Goal: Find specific page/section: Find specific page/section

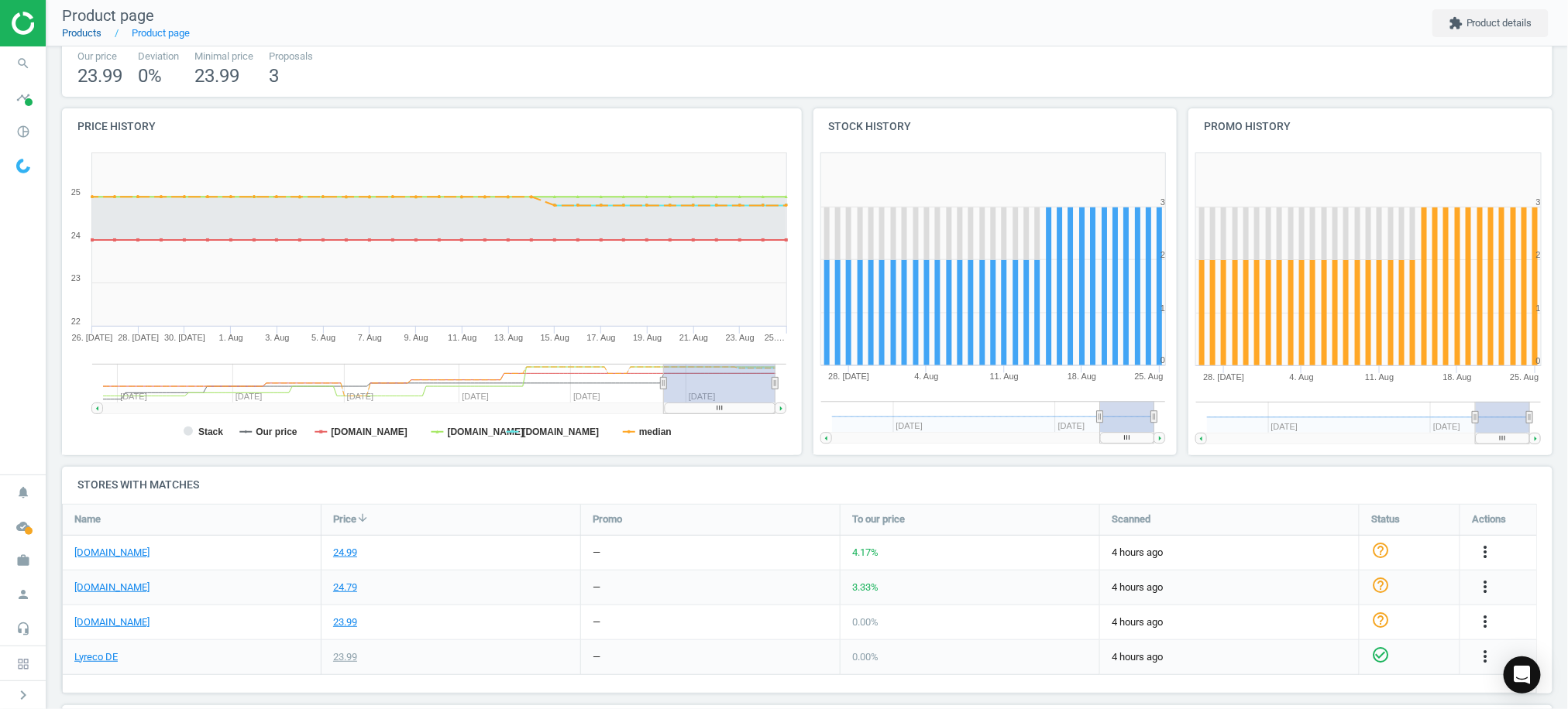
click at [88, 30] on link "Products" at bounding box center [82, 33] width 39 height 11
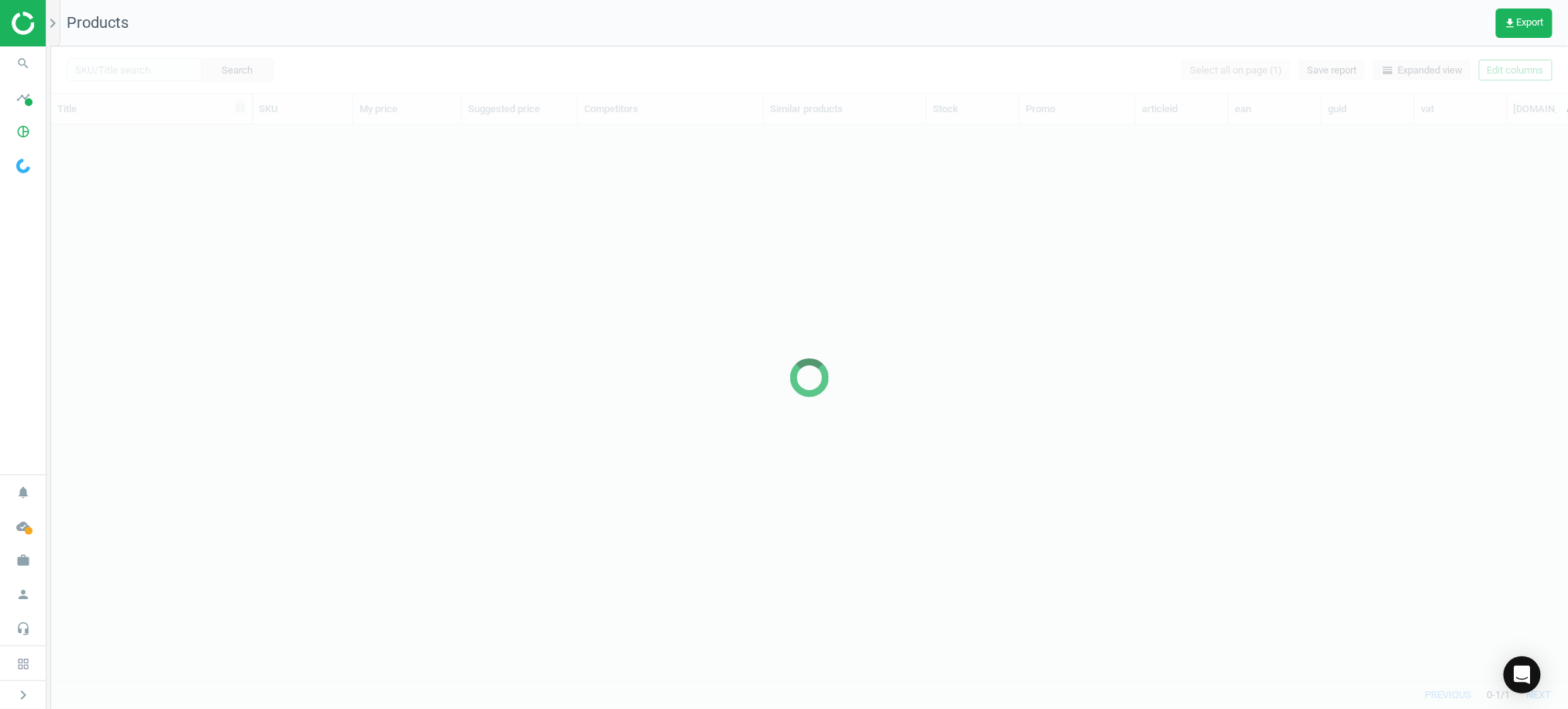
scroll to position [524, 1501]
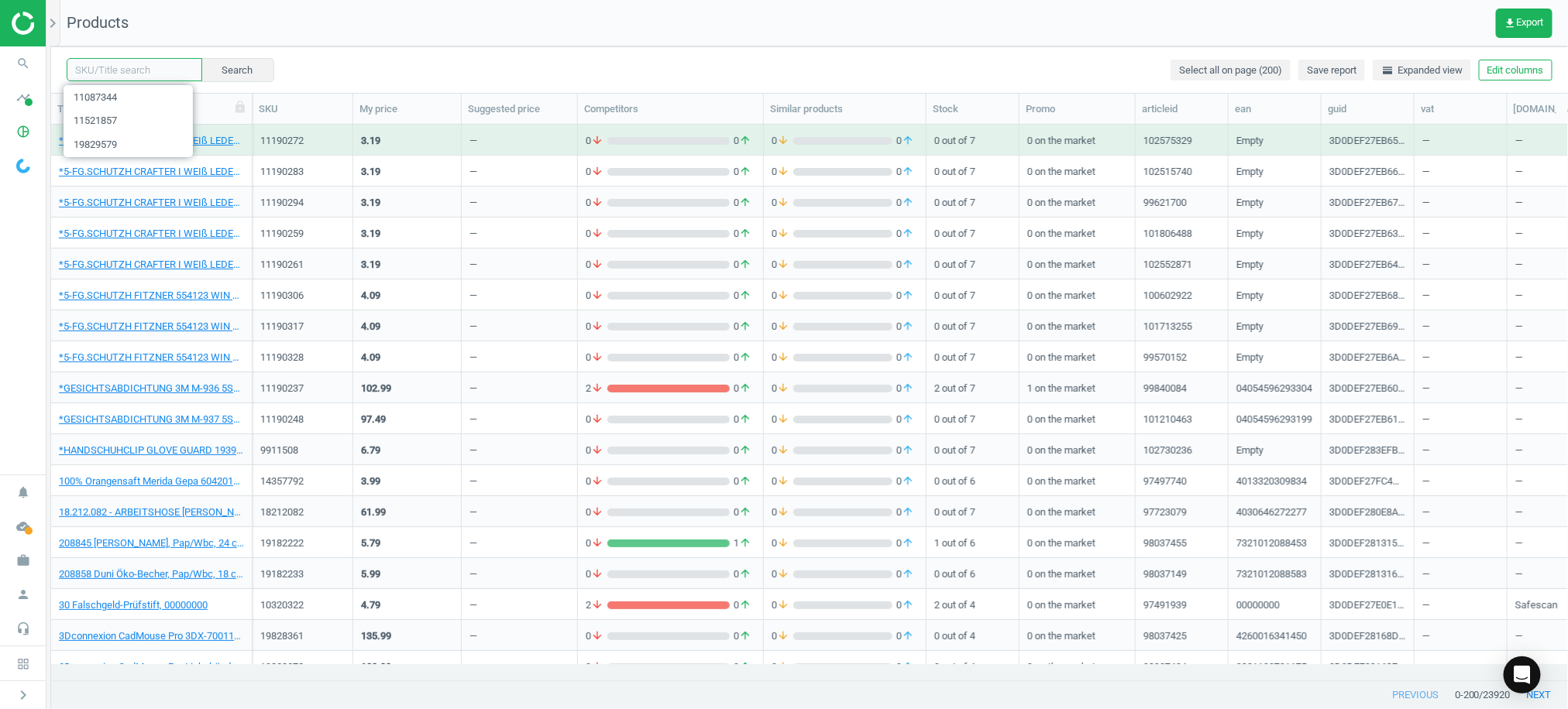
click at [107, 70] on input "text" at bounding box center [134, 70] width 135 height 23
paste input "11190237"
type input "11190237"
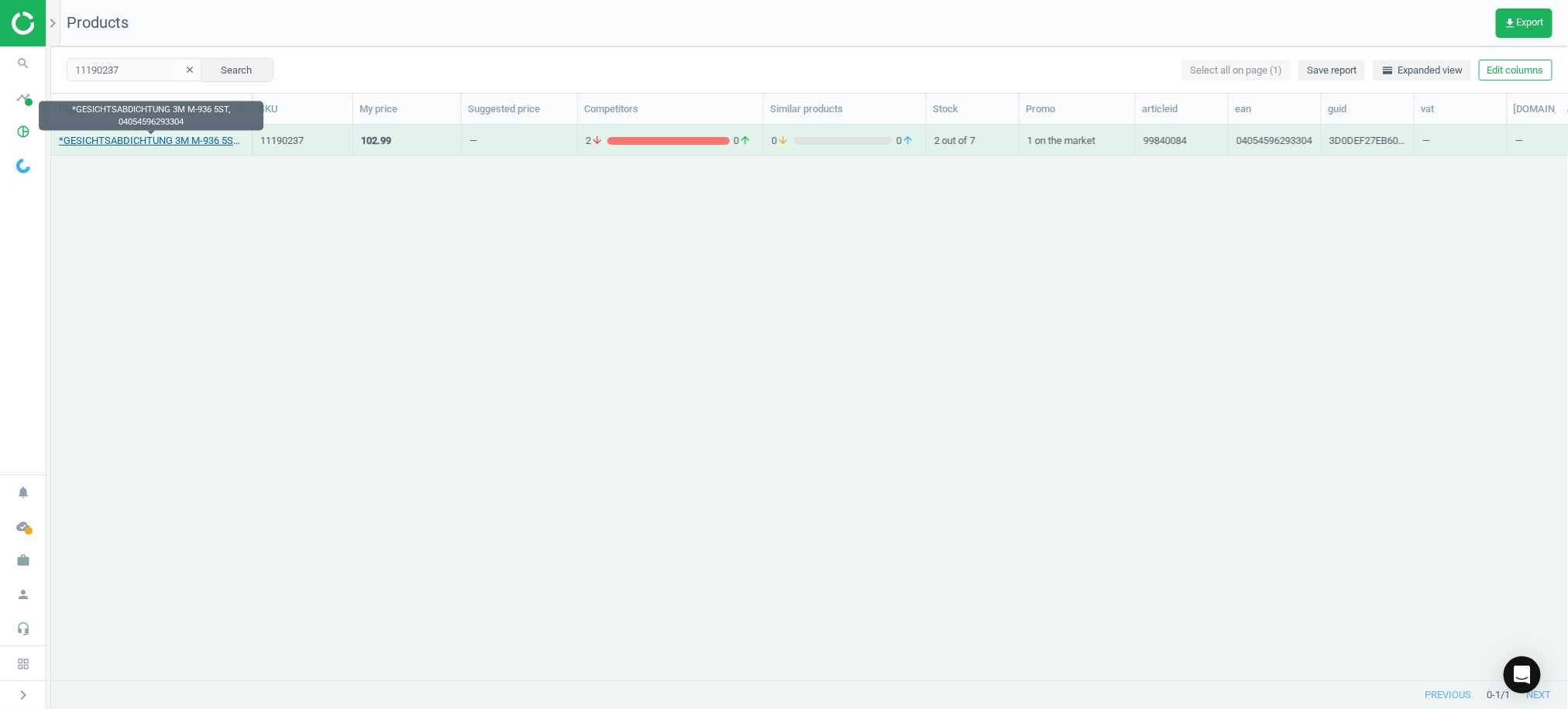
click at [130, 137] on link "*GESICHTSABDICHTUNG 3M M-936 5ST, 04054596293304" at bounding box center [152, 141] width 185 height 14
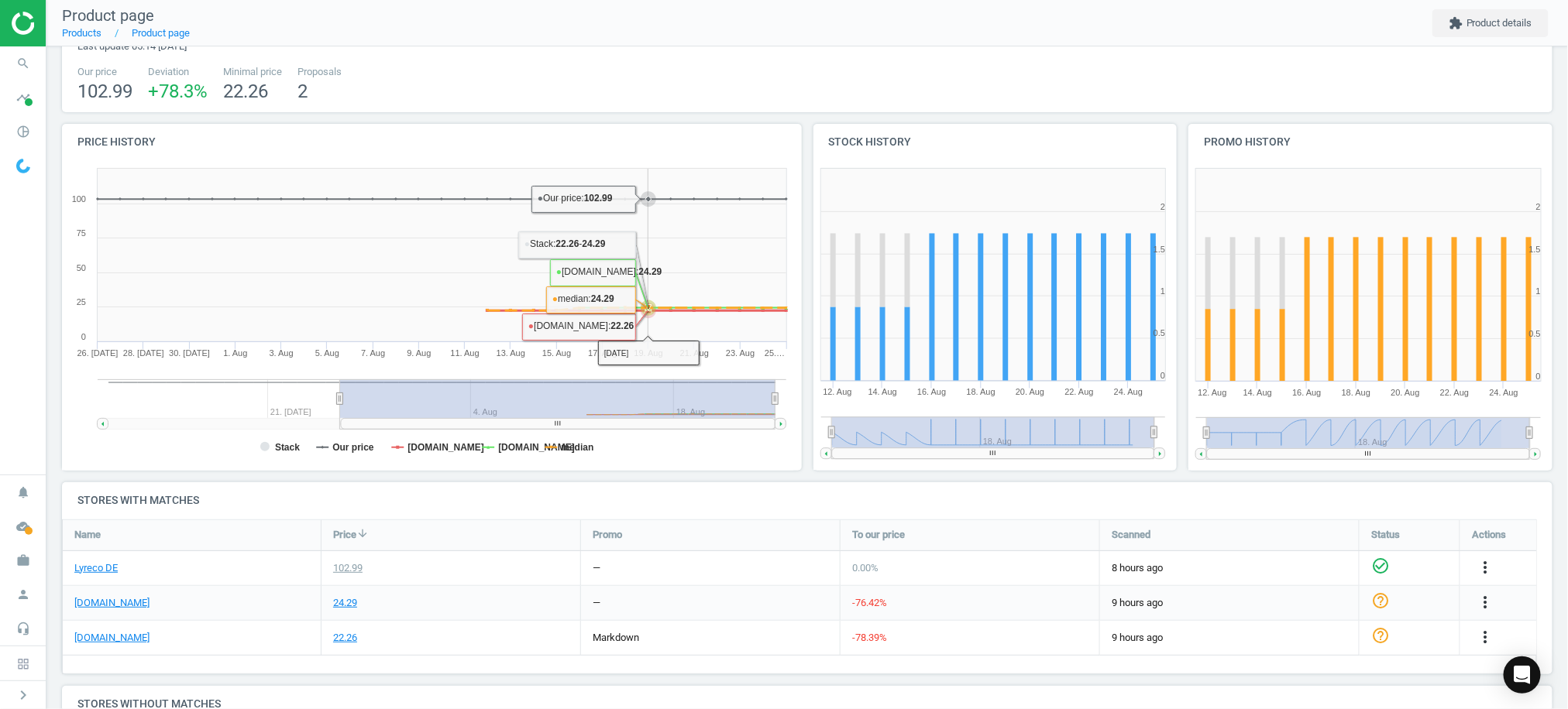
scroll to position [205, 0]
